Goal: Find specific page/section: Find specific page/section

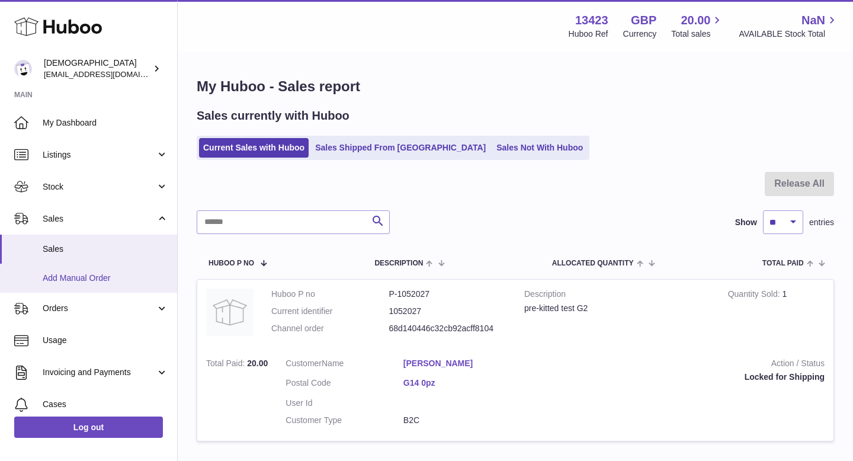
click at [94, 287] on link "Add Manual Order" at bounding box center [88, 277] width 177 height 29
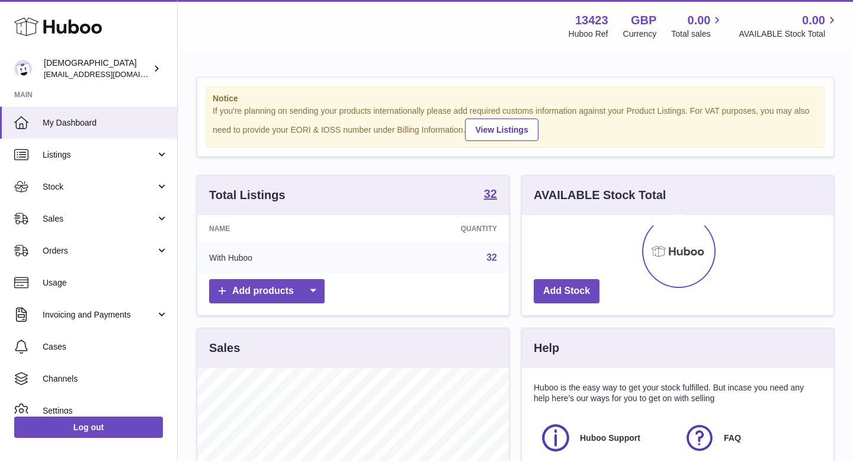
scroll to position [185, 311]
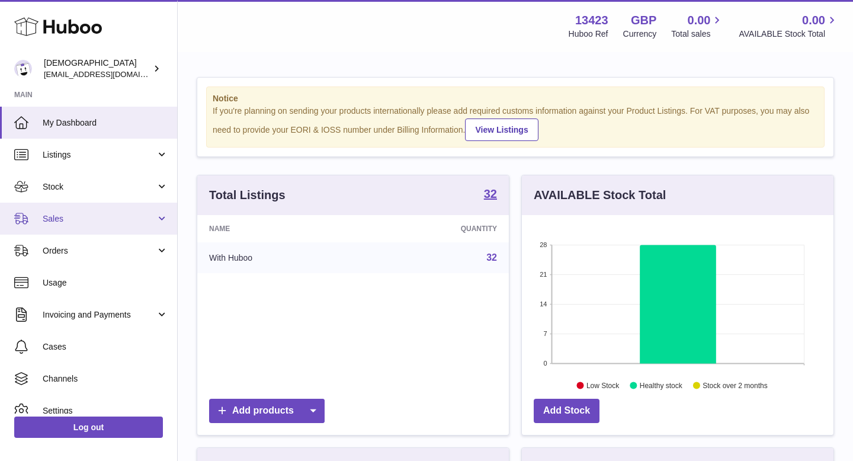
click at [88, 216] on span "Sales" at bounding box center [99, 218] width 113 height 11
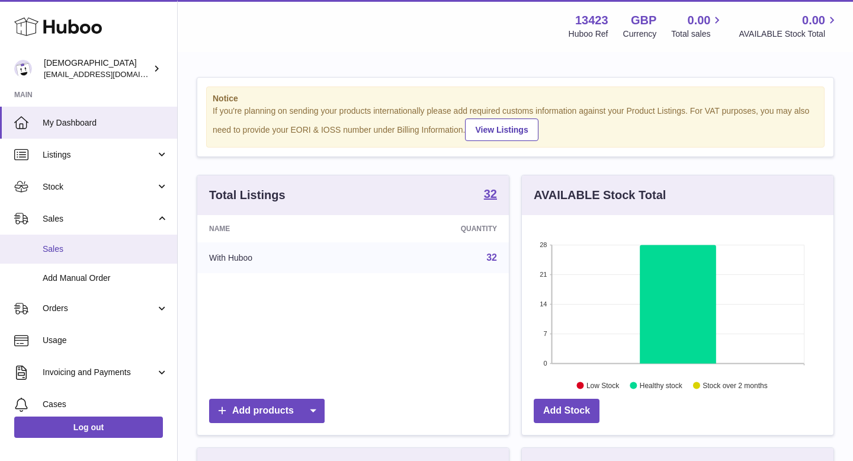
click at [86, 240] on link "Sales" at bounding box center [88, 248] width 177 height 29
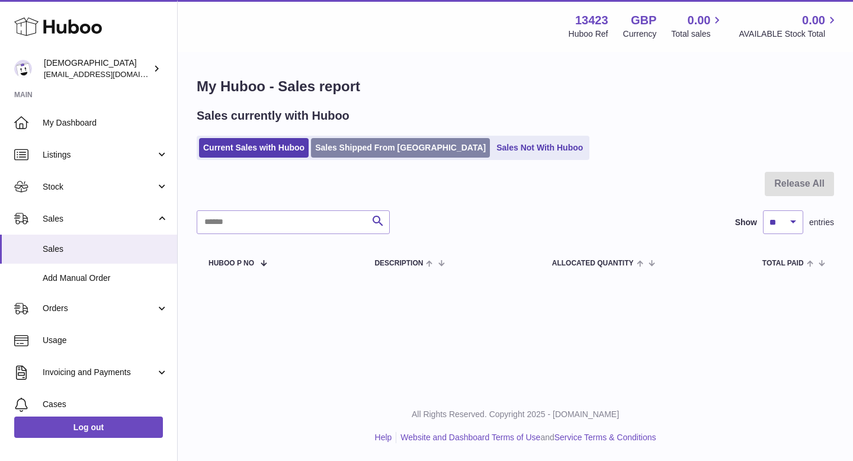
click at [341, 153] on link "Sales Shipped From [GEOGRAPHIC_DATA]" at bounding box center [400, 148] width 179 height 20
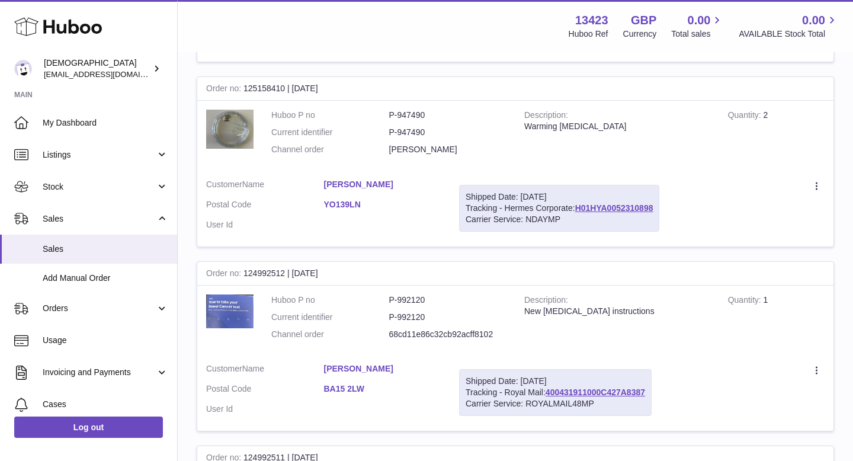
scroll to position [371, 0]
